Goal: Task Accomplishment & Management: Manage account settings

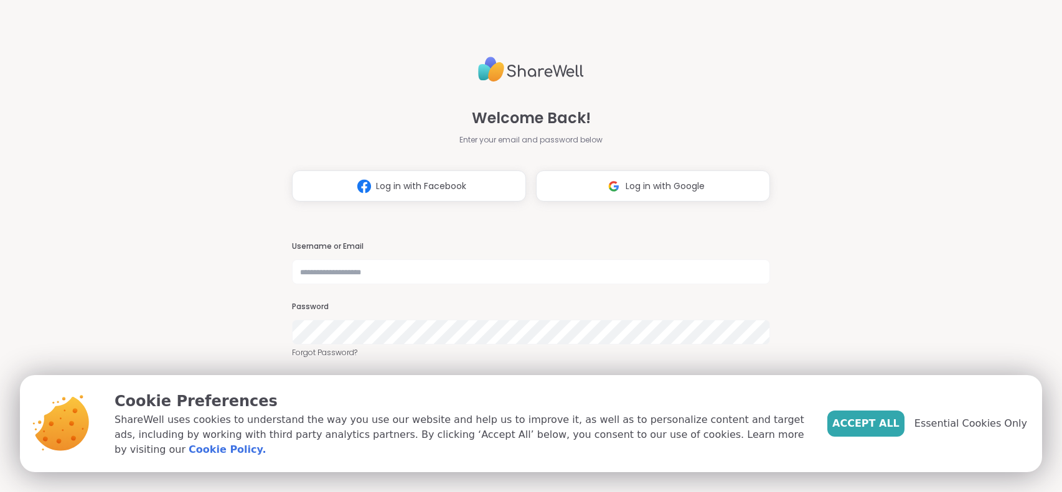
click at [629, 187] on span "Log in with Google" at bounding box center [664, 186] width 79 height 13
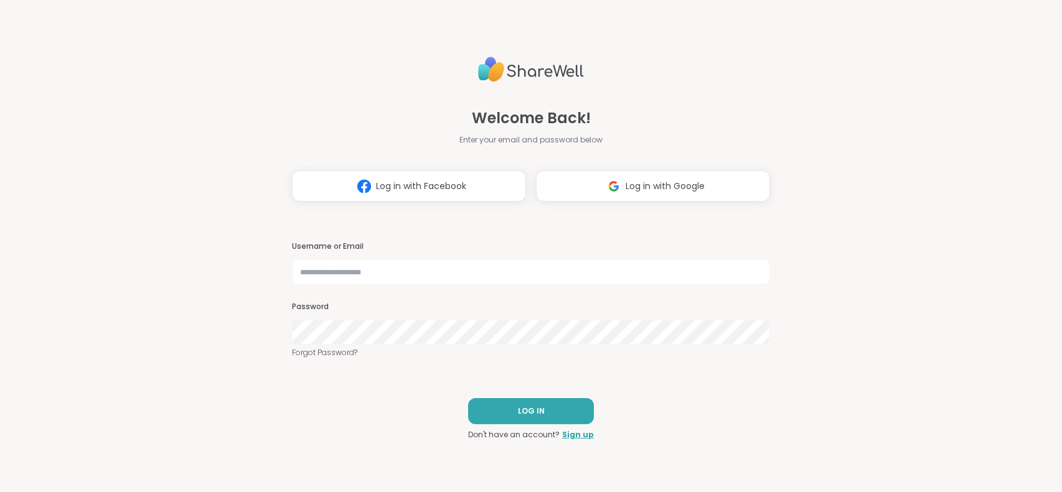
select select "**"
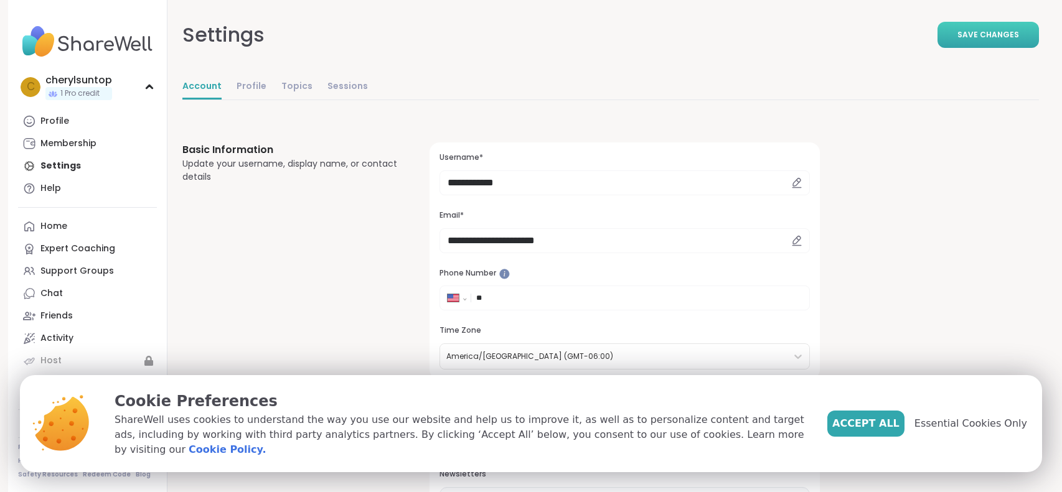
click at [1000, 26] on button "Save Changes" at bounding box center [987, 35] width 101 height 26
click at [992, 33] on span "Save Changes" at bounding box center [988, 34] width 62 height 11
click at [74, 171] on div "Profile Membership Settings Help" at bounding box center [87, 155] width 139 height 90
click at [80, 165] on div "Profile Membership Settings Help" at bounding box center [87, 155] width 139 height 90
click at [870, 431] on span "Accept All" at bounding box center [865, 423] width 67 height 15
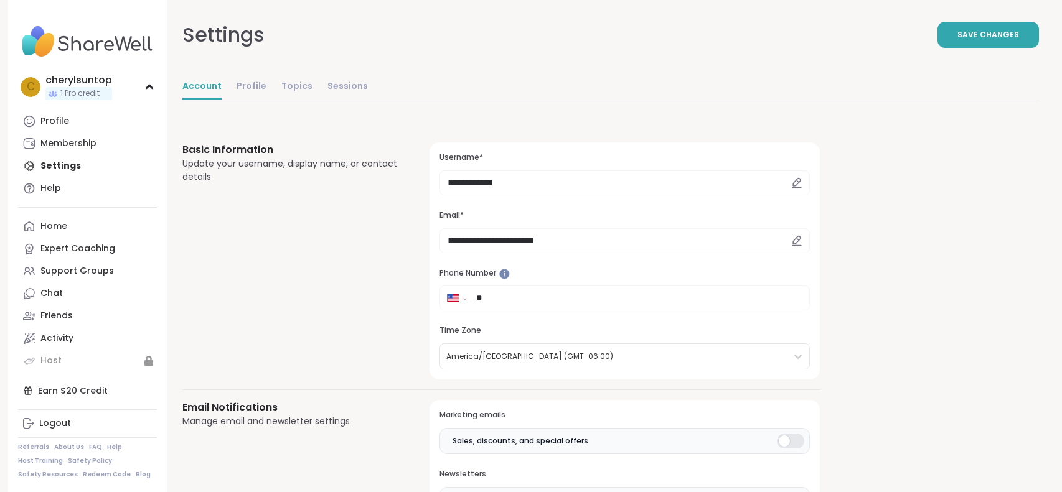
click at [792, 437] on div at bounding box center [790, 441] width 27 height 15
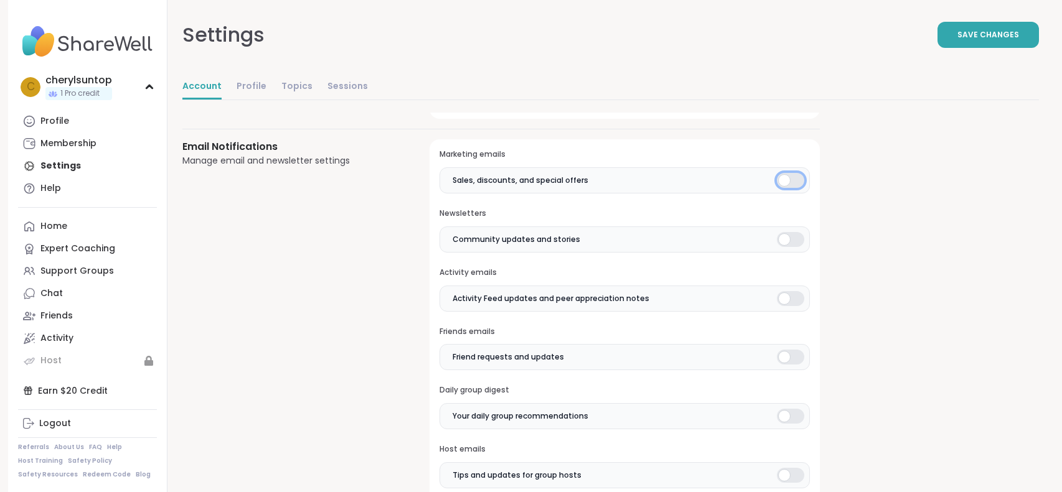
scroll to position [261, 0]
click at [794, 240] on div at bounding box center [790, 238] width 27 height 15
click at [785, 292] on div at bounding box center [790, 298] width 27 height 15
click at [784, 356] on div at bounding box center [790, 356] width 27 height 15
click at [785, 410] on div at bounding box center [790, 415] width 27 height 15
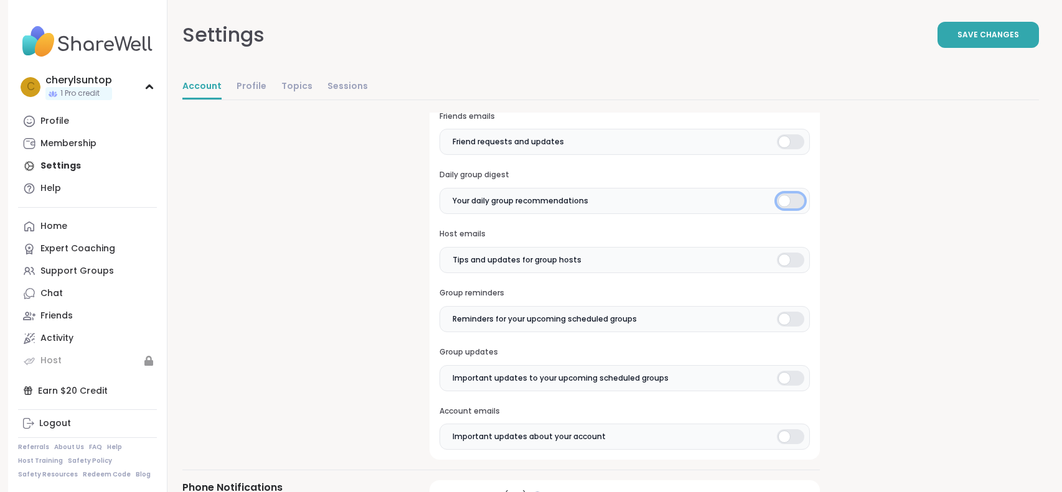
scroll to position [492, 0]
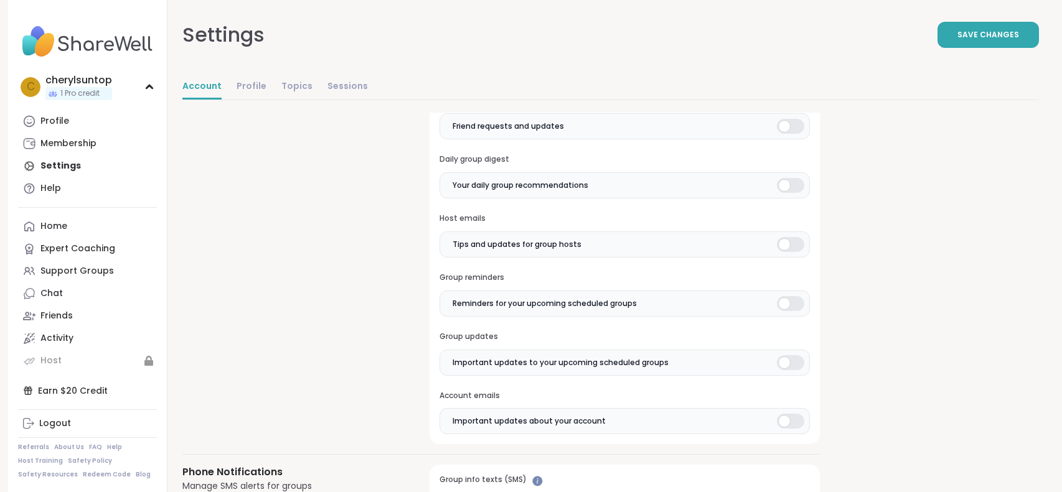
click at [786, 414] on div at bounding box center [790, 421] width 27 height 15
click at [783, 367] on div at bounding box center [790, 362] width 27 height 15
click at [785, 306] on div at bounding box center [790, 303] width 27 height 15
click at [785, 246] on div at bounding box center [790, 244] width 27 height 15
click at [83, 169] on div "Profile Membership Settings Help" at bounding box center [87, 155] width 139 height 90
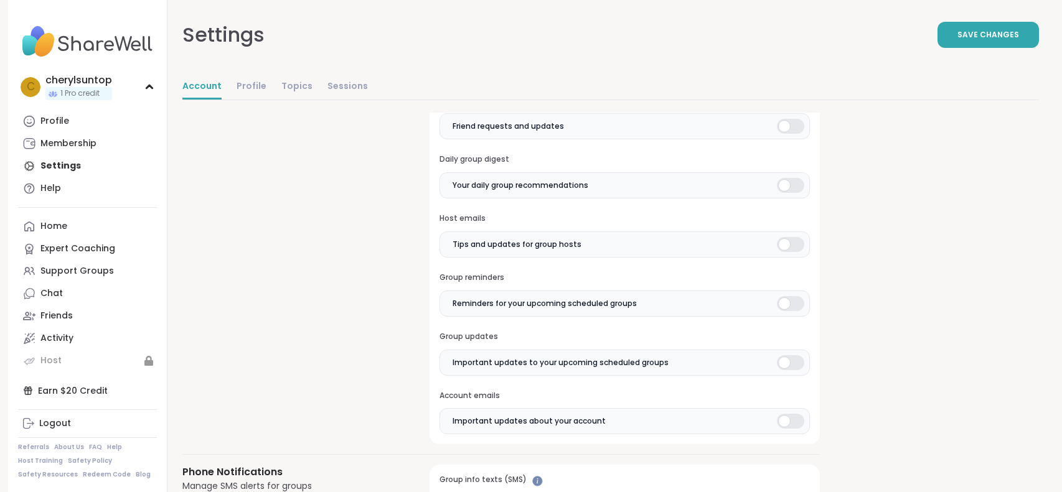
click at [75, 167] on div "Profile Membership Settings Help" at bounding box center [87, 155] width 139 height 90
click at [1007, 47] on button "Save Changes" at bounding box center [987, 35] width 101 height 26
